Goal: Information Seeking & Learning: Learn about a topic

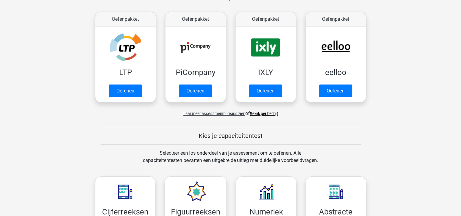
scroll to position [30, 0]
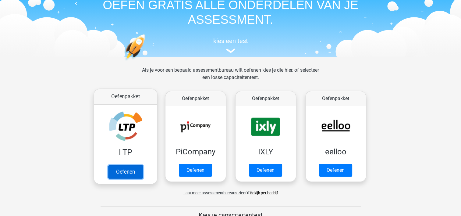
click at [120, 173] on link "Oefenen" at bounding box center [125, 171] width 35 height 13
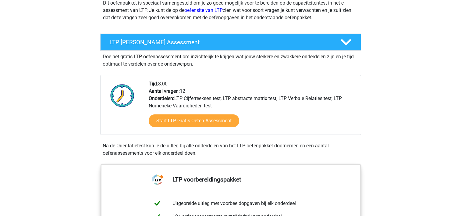
scroll to position [61, 0]
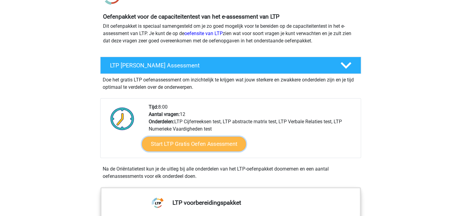
click at [198, 141] on link "Start LTP Gratis Oefen Assessment" at bounding box center [194, 144] width 104 height 15
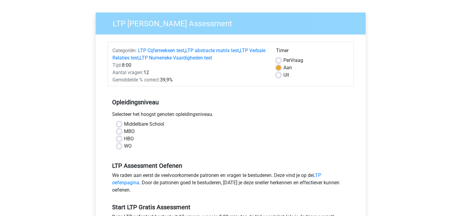
scroll to position [91, 0]
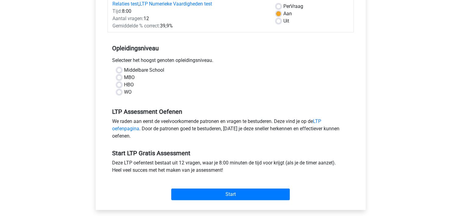
click at [124, 84] on label "HBO" at bounding box center [129, 84] width 10 height 7
click at [118, 84] on input "HBO" at bounding box center [119, 84] width 5 height 6
radio input "true"
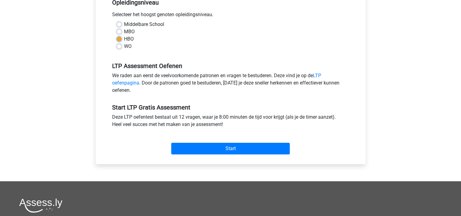
scroll to position [152, 0]
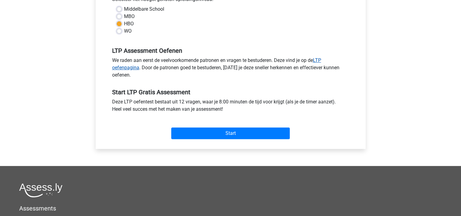
click at [131, 68] on link "LTP oefenpagina" at bounding box center [216, 63] width 209 height 13
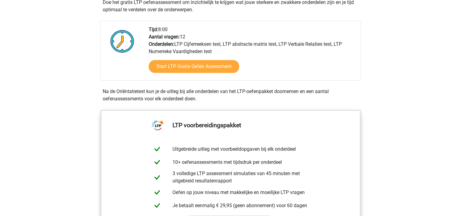
scroll to position [152, 0]
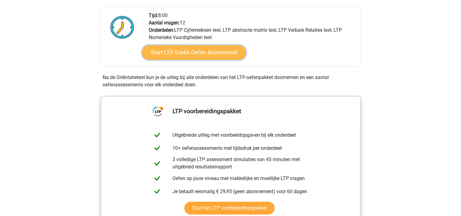
click at [201, 55] on link "Start LTP Gratis Oefen Assessment" at bounding box center [194, 52] width 104 height 15
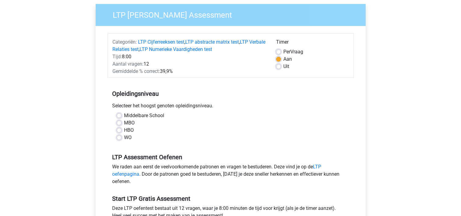
scroll to position [61, 0]
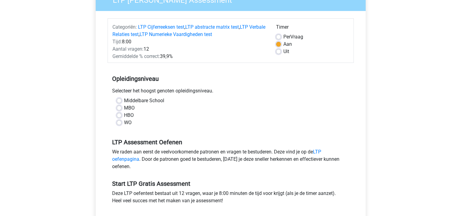
click at [124, 115] on label "HBO" at bounding box center [129, 115] width 10 height 7
click at [118, 115] on input "HBO" at bounding box center [119, 115] width 5 height 6
radio input "true"
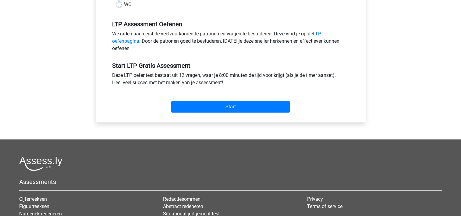
scroll to position [183, 0]
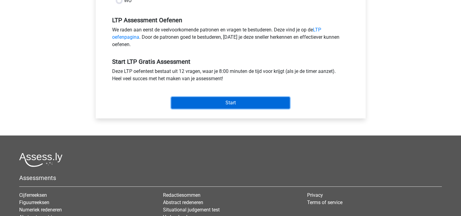
click at [220, 102] on input "Start" at bounding box center [230, 103] width 119 height 12
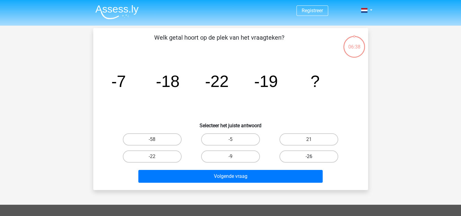
click at [303, 155] on label "-26" at bounding box center [309, 156] width 59 height 12
click at [309, 156] on input "-26" at bounding box center [311, 158] width 4 height 4
radio input "true"
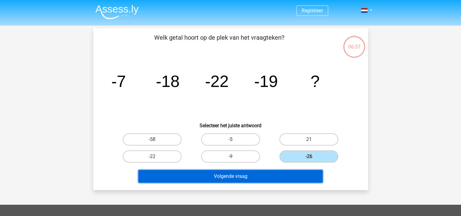
click at [244, 174] on button "Volgende vraag" at bounding box center [230, 176] width 184 height 13
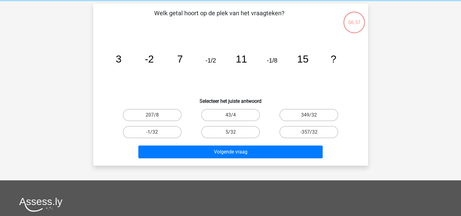
scroll to position [28, 0]
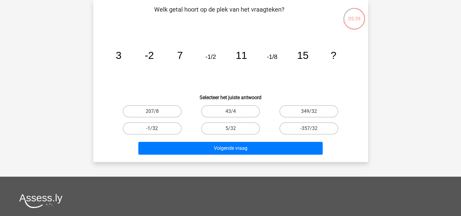
click at [159, 126] on label "-1/32" at bounding box center [152, 128] width 59 height 12
click at [156, 128] on input "-1/32" at bounding box center [154, 130] width 4 height 4
radio input "true"
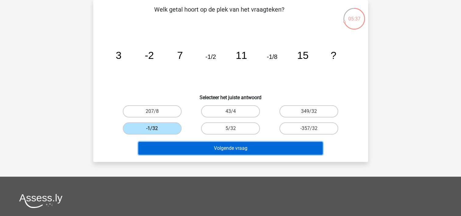
click at [227, 147] on button "Volgende vraag" at bounding box center [230, 148] width 184 height 13
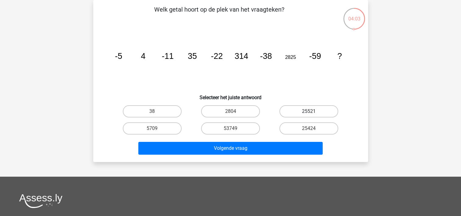
click at [307, 113] on label "25521" at bounding box center [309, 111] width 59 height 12
click at [309, 113] on input "25521" at bounding box center [311, 113] width 4 height 4
radio input "true"
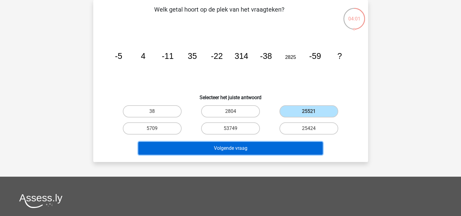
click at [268, 144] on button "Volgende vraag" at bounding box center [230, 148] width 184 height 13
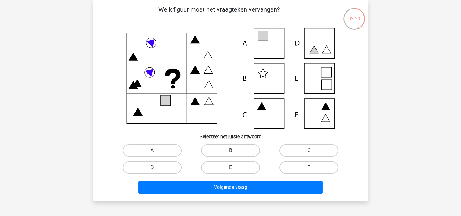
click at [268, 45] on icon at bounding box center [231, 78] width 246 height 101
click at [277, 47] on icon at bounding box center [231, 78] width 246 height 101
click at [163, 149] on label "A" at bounding box center [152, 150] width 59 height 12
click at [156, 150] on input "A" at bounding box center [154, 152] width 4 height 4
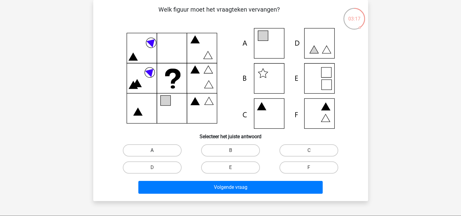
radio input "true"
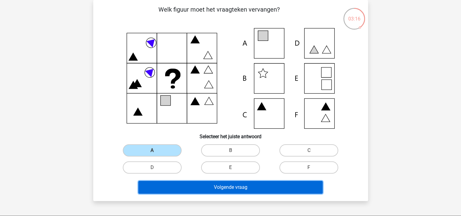
click at [212, 188] on button "Volgende vraag" at bounding box center [230, 187] width 184 height 13
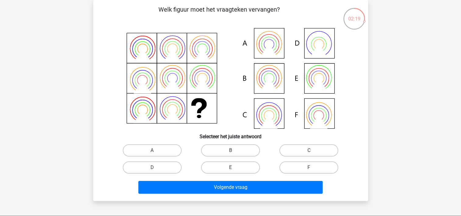
click at [315, 80] on icon at bounding box center [231, 78] width 246 height 101
click at [221, 168] on label "E" at bounding box center [230, 167] width 59 height 12
click at [230, 168] on input "E" at bounding box center [232, 169] width 4 height 4
radio input "true"
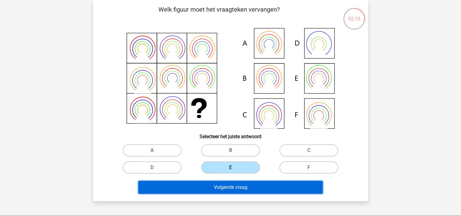
click at [206, 185] on button "Volgende vraag" at bounding box center [230, 187] width 184 height 13
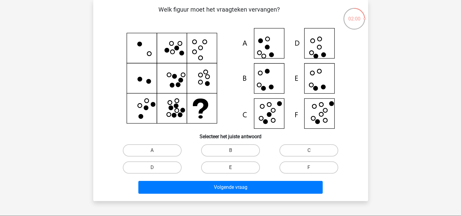
click at [241, 163] on label "E" at bounding box center [230, 167] width 59 height 12
click at [234, 167] on input "E" at bounding box center [232, 169] width 4 height 4
radio input "true"
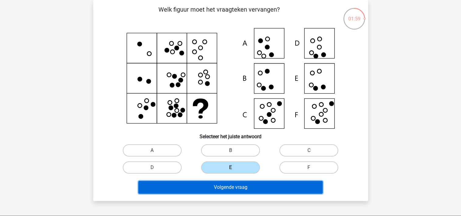
click at [237, 189] on button "Volgende vraag" at bounding box center [230, 187] width 184 height 13
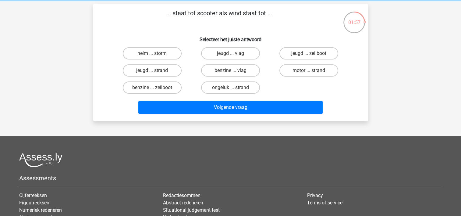
scroll to position [0, 0]
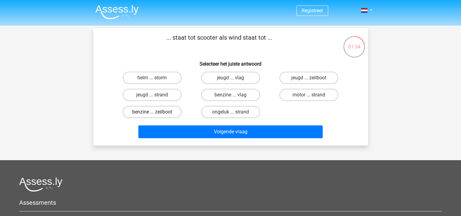
click at [158, 110] on label "benzine ... zeilboot" at bounding box center [152, 112] width 59 height 12
click at [156, 112] on input "benzine ... zeilboot" at bounding box center [154, 114] width 4 height 4
radio input "true"
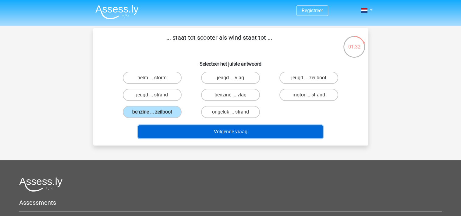
click at [218, 129] on button "Volgende vraag" at bounding box center [230, 131] width 184 height 13
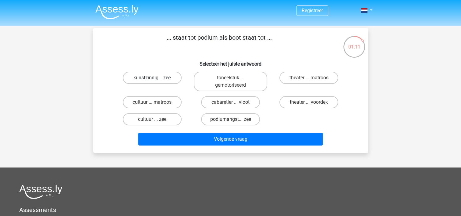
click at [159, 78] on label "kunstzinnig... zee" at bounding box center [152, 78] width 59 height 12
click at [156, 78] on input "kunstzinnig... zee" at bounding box center [154, 80] width 4 height 4
radio input "true"
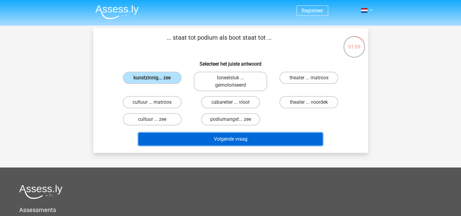
click at [226, 137] on button "Volgende vraag" at bounding box center [230, 139] width 184 height 13
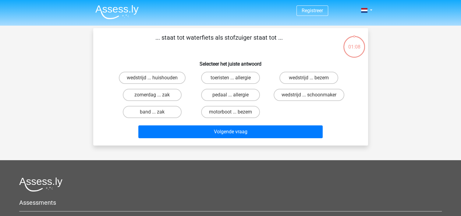
scroll to position [28, 0]
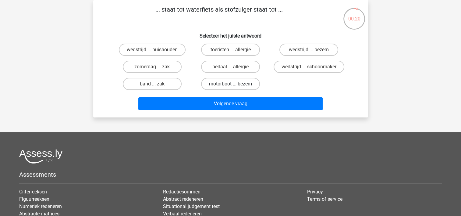
click at [223, 80] on label "motorboot ... bezem" at bounding box center [230, 84] width 59 height 12
click at [230, 84] on input "motorboot ... bezem" at bounding box center [232, 86] width 4 height 4
radio input "true"
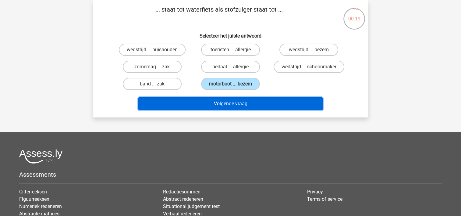
click at [217, 103] on button "Volgende vraag" at bounding box center [230, 103] width 184 height 13
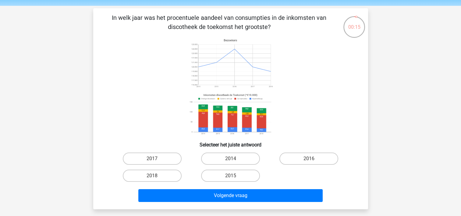
scroll to position [30, 0]
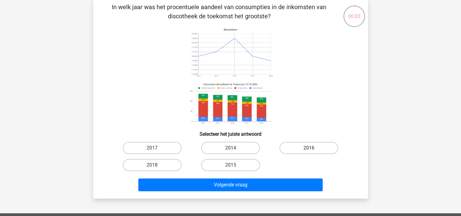
click at [298, 149] on label "2016" at bounding box center [309, 148] width 59 height 12
click at [309, 149] on input "2016" at bounding box center [311, 150] width 4 height 4
radio input "true"
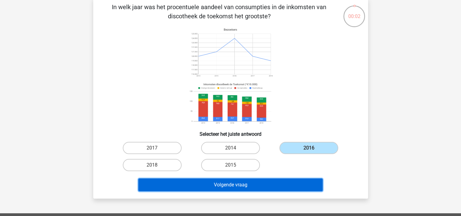
click at [266, 187] on button "Volgende vraag" at bounding box center [230, 184] width 184 height 13
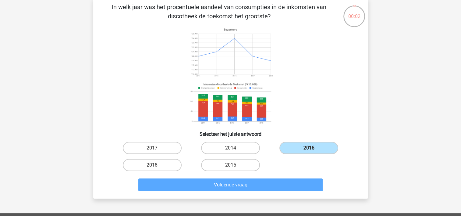
scroll to position [28, 0]
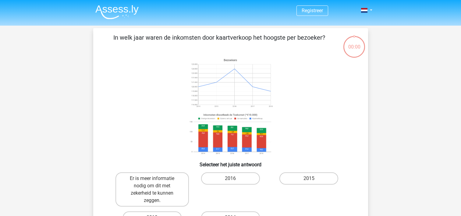
scroll to position [28, 0]
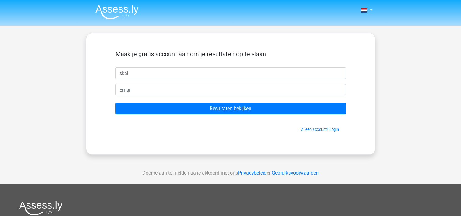
type input "skal"
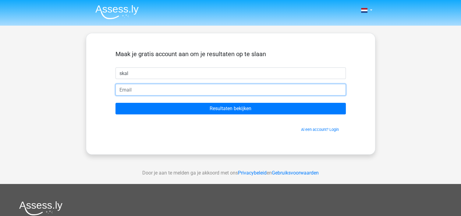
click at [127, 92] on input "email" at bounding box center [231, 90] width 230 height 12
type input "[EMAIL_ADDRESS][DOMAIN_NAME]"
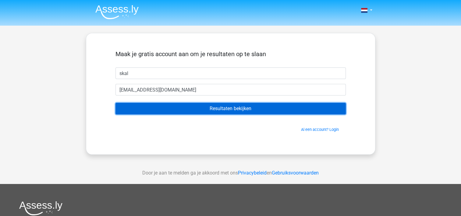
click at [223, 109] on input "Resultaten bekijken" at bounding box center [231, 109] width 230 height 12
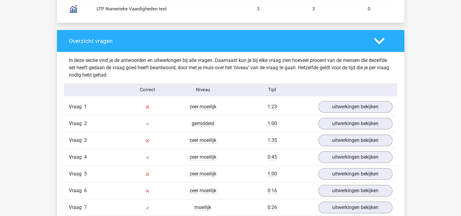
scroll to position [610, 0]
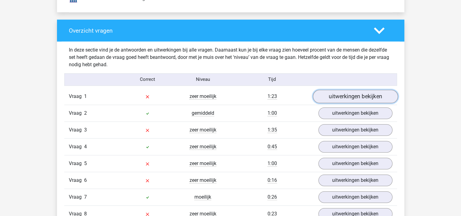
click at [346, 94] on link "uitwerkingen bekijken" at bounding box center [355, 96] width 85 height 13
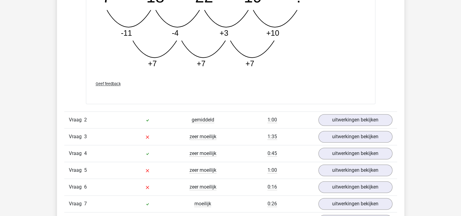
scroll to position [945, 0]
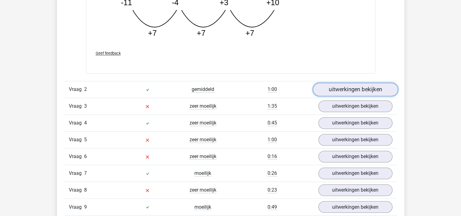
click at [346, 88] on link "uitwerkingen bekijken" at bounding box center [355, 89] width 85 height 13
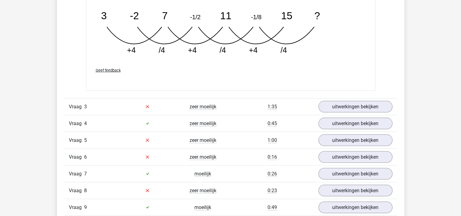
scroll to position [1281, 0]
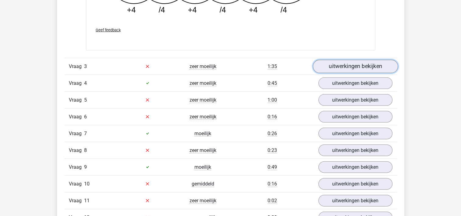
click at [344, 65] on link "uitwerkingen bekijken" at bounding box center [355, 66] width 85 height 13
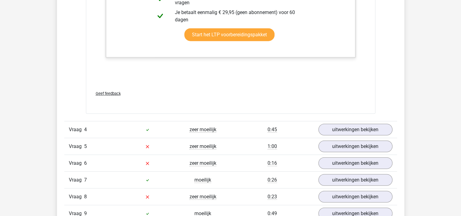
scroll to position [1616, 0]
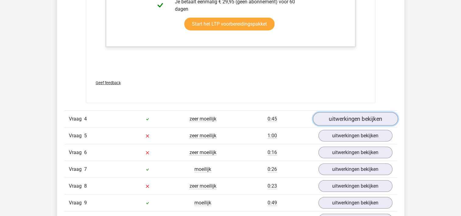
click at [338, 118] on link "uitwerkingen bekijken" at bounding box center [355, 119] width 85 height 13
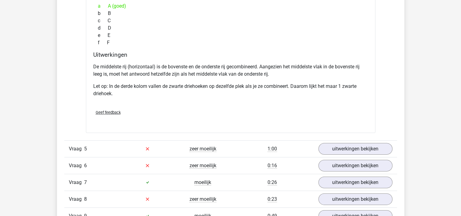
scroll to position [1890, 0]
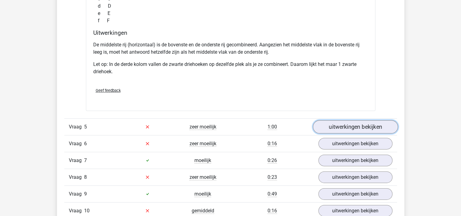
click at [340, 127] on link "uitwerkingen bekijken" at bounding box center [355, 126] width 85 height 13
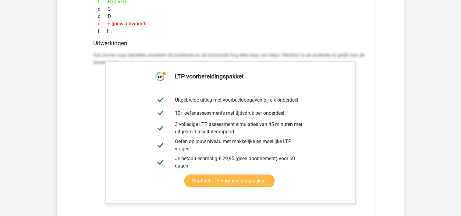
scroll to position [2165, 0]
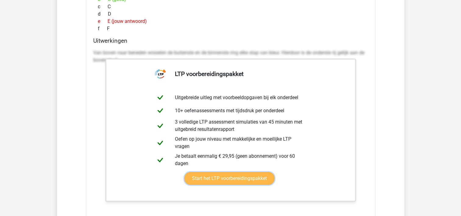
click at [233, 174] on link "Start het LTP voorbereidingspakket" at bounding box center [229, 178] width 90 height 13
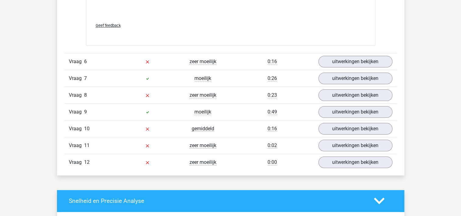
scroll to position [2378, 0]
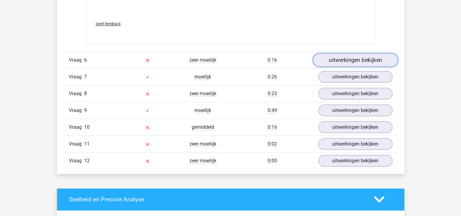
click at [354, 59] on link "uitwerkingen bekijken" at bounding box center [355, 59] width 85 height 13
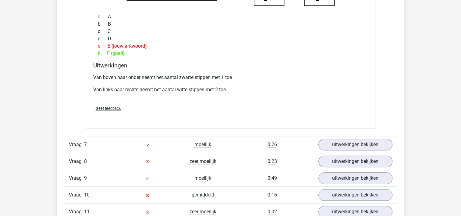
scroll to position [2592, 0]
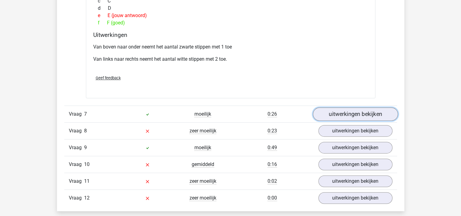
click at [346, 113] on link "uitwerkingen bekijken" at bounding box center [355, 113] width 85 height 13
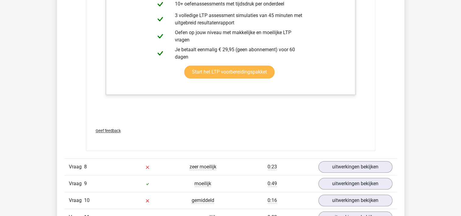
scroll to position [2896, 0]
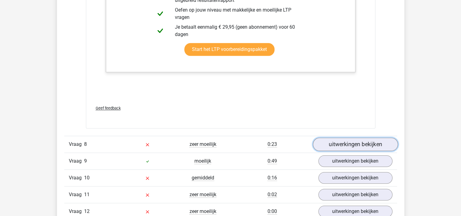
click at [339, 142] on link "uitwerkingen bekijken" at bounding box center [355, 144] width 85 height 13
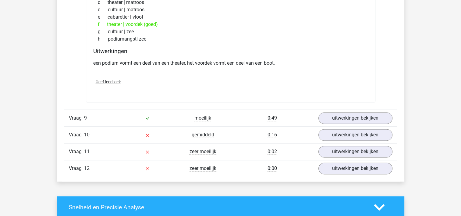
scroll to position [3110, 0]
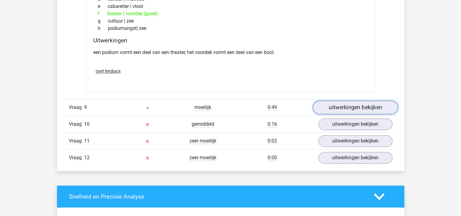
click at [339, 105] on link "uitwerkingen bekijken" at bounding box center [355, 107] width 85 height 13
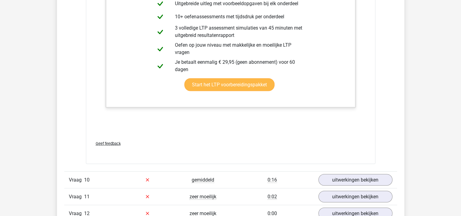
scroll to position [3384, 0]
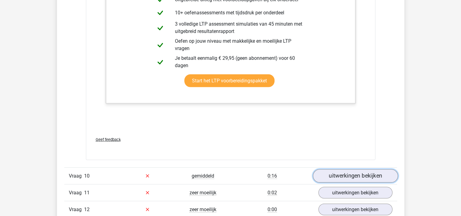
click at [334, 172] on link "uitwerkingen bekijken" at bounding box center [355, 175] width 85 height 13
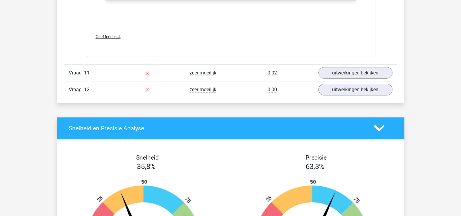
scroll to position [3903, 0]
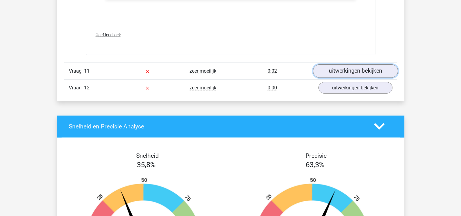
click at [354, 67] on link "uitwerkingen bekijken" at bounding box center [355, 70] width 85 height 13
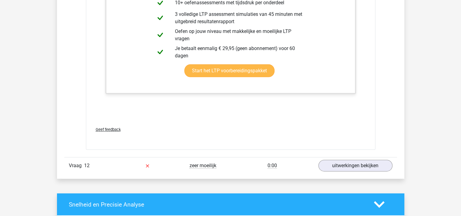
scroll to position [4299, 0]
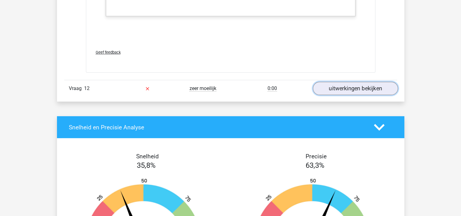
drag, startPoint x: 337, startPoint y: 83, endPoint x: 332, endPoint y: 83, distance: 4.6
click at [337, 83] on link "uitwerkingen bekijken" at bounding box center [355, 88] width 85 height 13
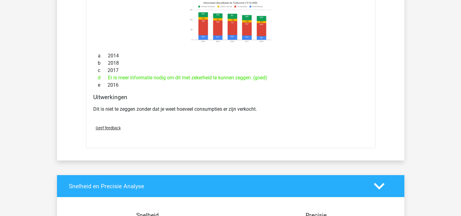
scroll to position [4482, 0]
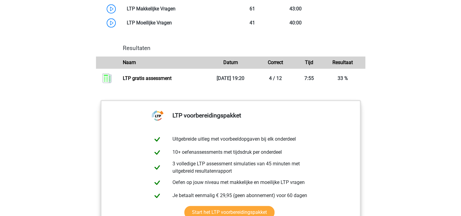
scroll to position [518, 0]
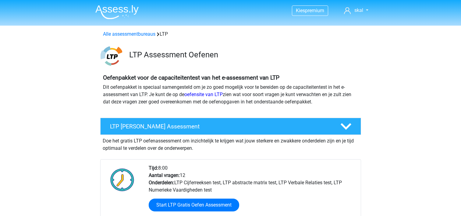
scroll to position [61, 0]
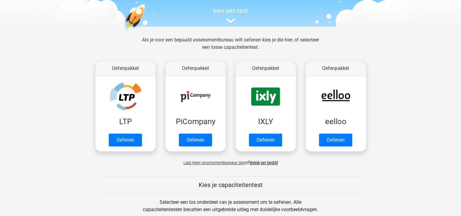
scroll to position [61, 0]
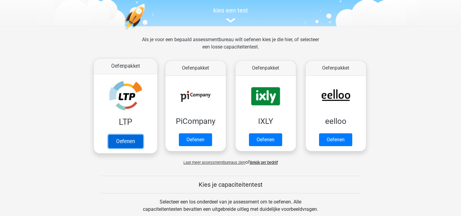
click at [122, 137] on link "Oefenen" at bounding box center [125, 140] width 35 height 13
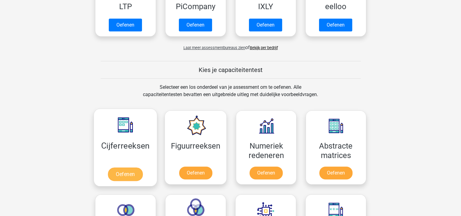
scroll to position [213, 0]
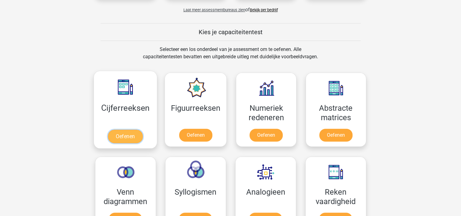
click at [124, 134] on link "Oefenen" at bounding box center [125, 136] width 35 height 13
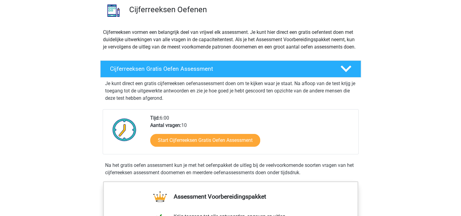
scroll to position [61, 0]
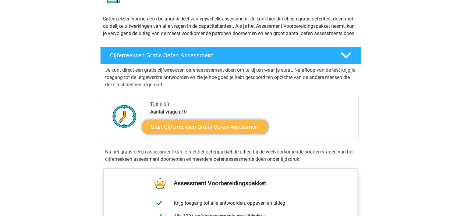
click at [202, 132] on link "Start Cijferreeksen Gratis Oefen Assessment" at bounding box center [205, 126] width 127 height 15
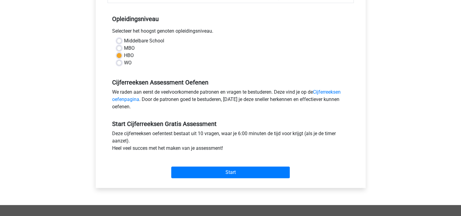
scroll to position [122, 0]
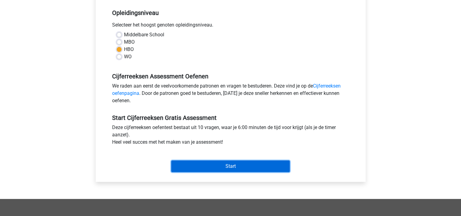
click at [232, 162] on input "Start" at bounding box center [230, 166] width 119 height 12
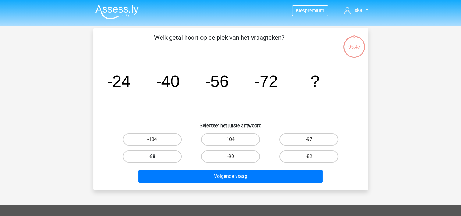
drag, startPoint x: 166, startPoint y: 155, endPoint x: 171, endPoint y: 159, distance: 6.5
click at [165, 156] on label "-88" at bounding box center [152, 156] width 59 height 12
click at [156, 156] on input "-88" at bounding box center [154, 158] width 4 height 4
radio input "true"
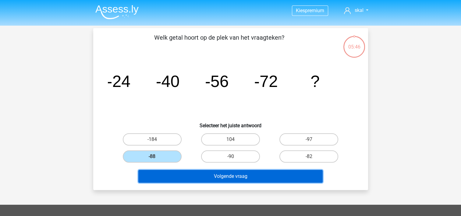
click at [201, 175] on button "Volgende vraag" at bounding box center [230, 176] width 184 height 13
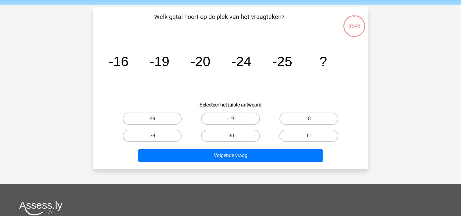
scroll to position [28, 0]
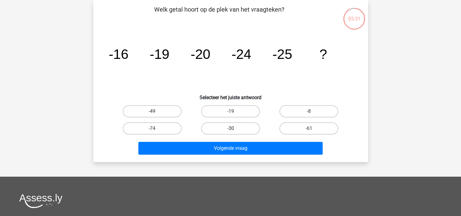
click at [226, 128] on label "-30" at bounding box center [230, 128] width 59 height 12
click at [230, 128] on input "-30" at bounding box center [232, 130] width 4 height 4
radio input "true"
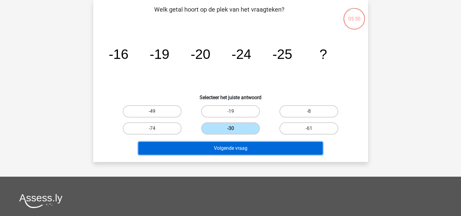
click at [231, 147] on button "Volgende vraag" at bounding box center [230, 148] width 184 height 13
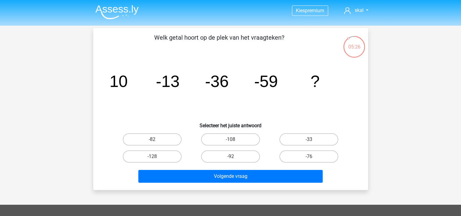
scroll to position [30, 0]
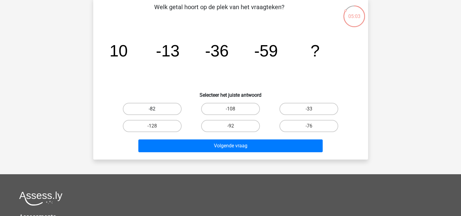
click at [159, 109] on label "-82" at bounding box center [152, 109] width 59 height 12
click at [156, 109] on input "-82" at bounding box center [154, 111] width 4 height 4
radio input "true"
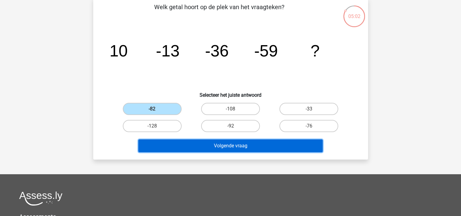
click at [205, 145] on button "Volgende vraag" at bounding box center [230, 145] width 184 height 13
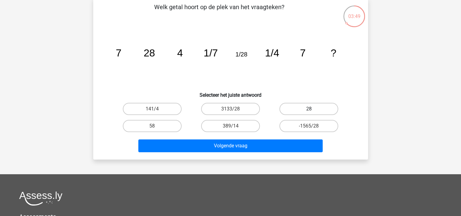
click at [316, 108] on label "28" at bounding box center [309, 109] width 59 height 12
click at [313, 109] on input "28" at bounding box center [311, 111] width 4 height 4
radio input "true"
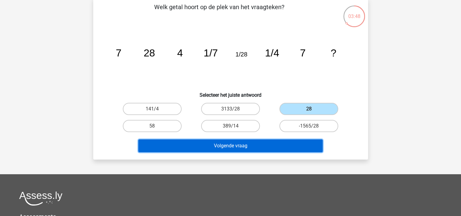
click at [226, 145] on button "Volgende vraag" at bounding box center [230, 145] width 184 height 13
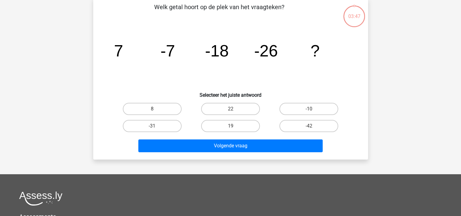
scroll to position [28, 0]
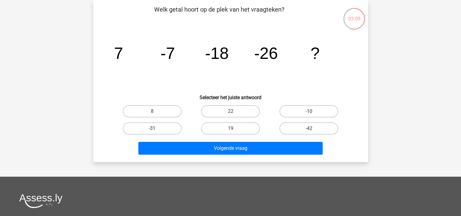
click at [155, 124] on label "-31" at bounding box center [152, 128] width 59 height 12
click at [155, 128] on input "-31" at bounding box center [154, 130] width 4 height 4
radio input "true"
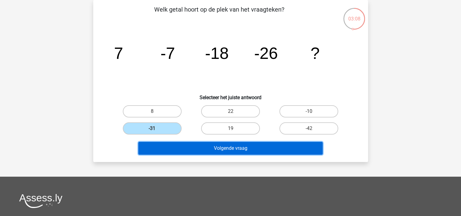
click at [181, 145] on button "Volgende vraag" at bounding box center [230, 148] width 184 height 13
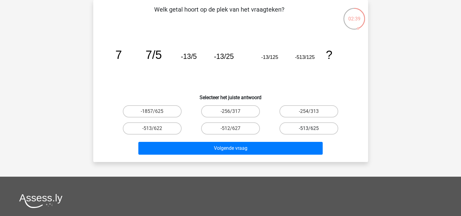
click at [309, 126] on label "-513/625" at bounding box center [309, 128] width 59 height 12
click at [309, 128] on input "-513/625" at bounding box center [311, 130] width 4 height 4
radio input "true"
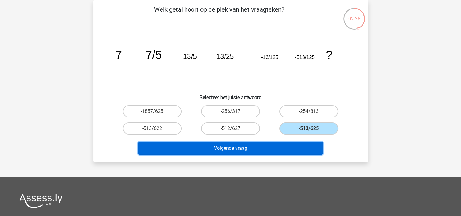
drag, startPoint x: 236, startPoint y: 143, endPoint x: 235, endPoint y: 146, distance: 3.4
click at [235, 146] on button "Volgende vraag" at bounding box center [230, 148] width 184 height 13
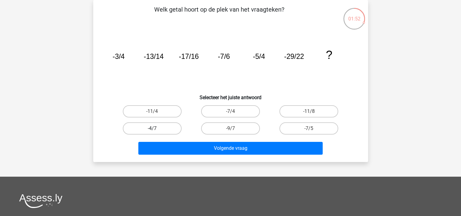
click at [166, 127] on label "-4/7" at bounding box center [152, 128] width 59 height 12
click at [156, 128] on input "-4/7" at bounding box center [154, 130] width 4 height 4
radio input "true"
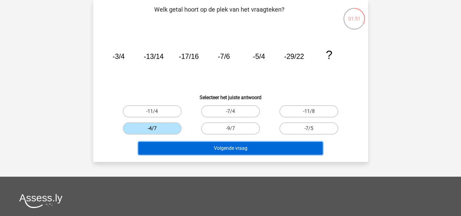
click at [205, 145] on button "Volgende vraag" at bounding box center [230, 148] width 184 height 13
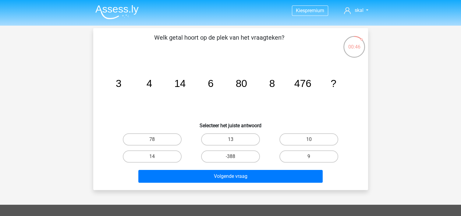
scroll to position [30, 0]
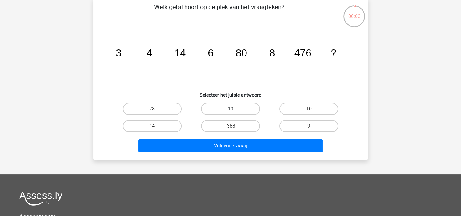
click at [226, 107] on label "13" at bounding box center [230, 109] width 59 height 12
click at [230, 109] on input "13" at bounding box center [232, 111] width 4 height 4
radio input "true"
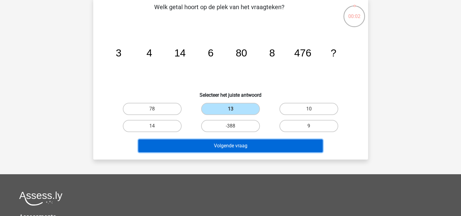
click at [217, 148] on button "Volgende vraag" at bounding box center [230, 145] width 184 height 13
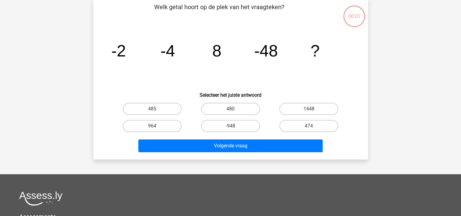
scroll to position [28, 0]
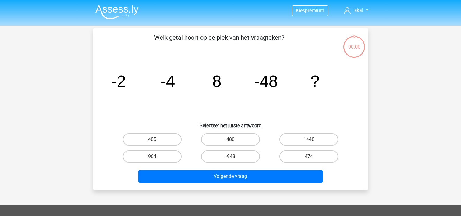
scroll to position [28, 0]
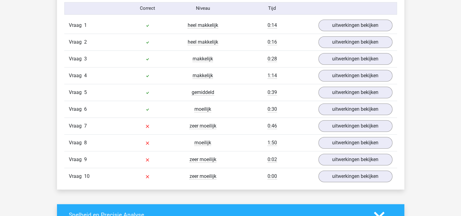
scroll to position [518, 0]
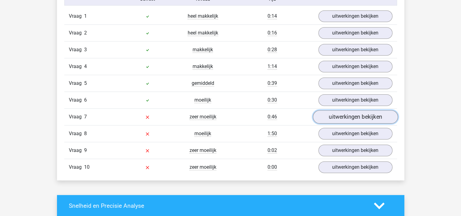
click at [346, 116] on link "uitwerkingen bekijken" at bounding box center [355, 116] width 85 height 13
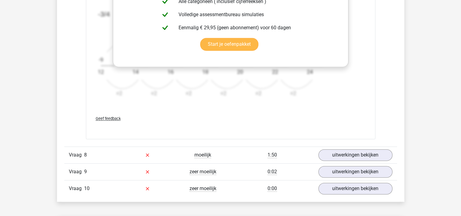
scroll to position [884, 0]
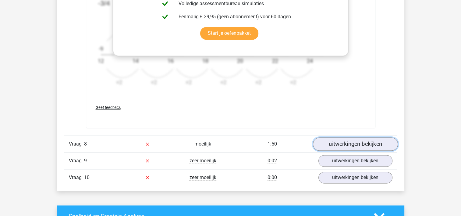
click at [332, 142] on link "uitwerkingen bekijken" at bounding box center [355, 143] width 85 height 13
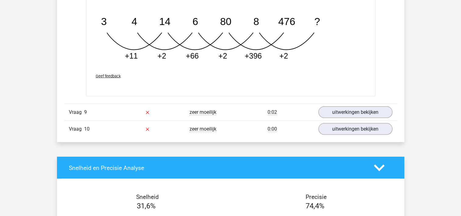
scroll to position [1250, 0]
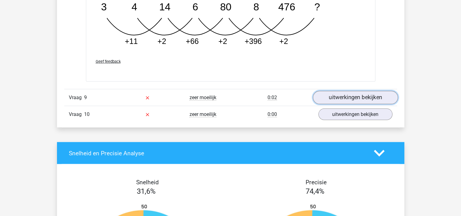
click at [356, 93] on link "uitwerkingen bekijken" at bounding box center [355, 97] width 85 height 13
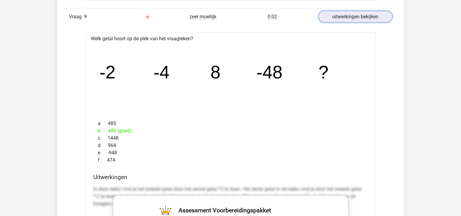
scroll to position [1341, 0]
